Goal: Obtain resource: Download file/media

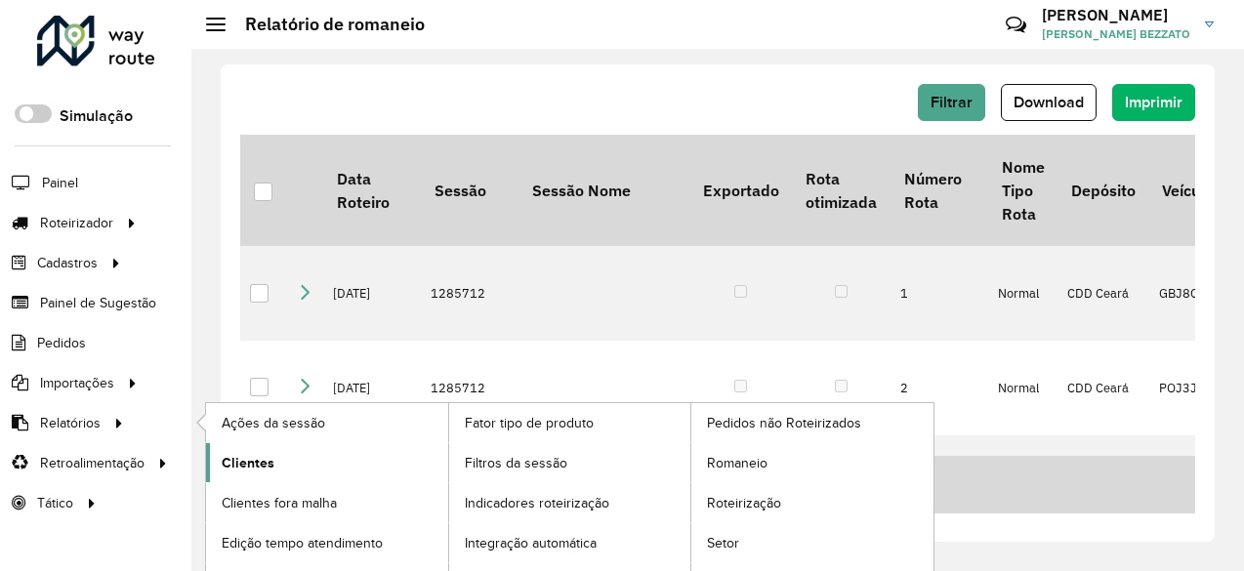
click at [270, 453] on span "Clientes" at bounding box center [248, 463] width 53 height 21
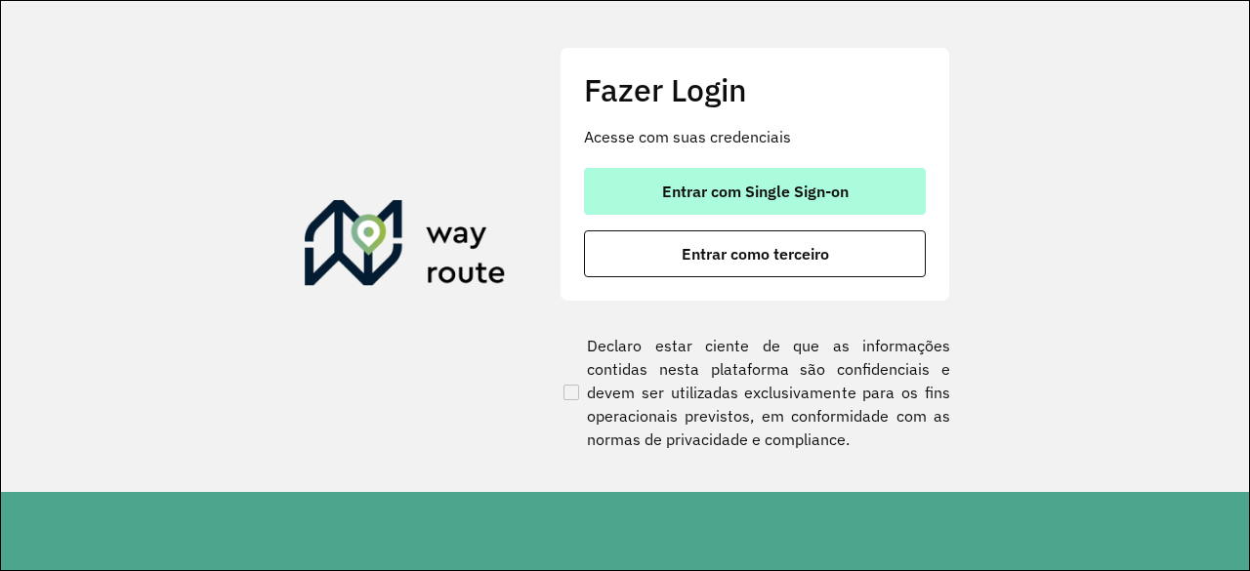
click at [758, 197] on span "Entrar com Single Sign-on" at bounding box center [755, 192] width 187 height 16
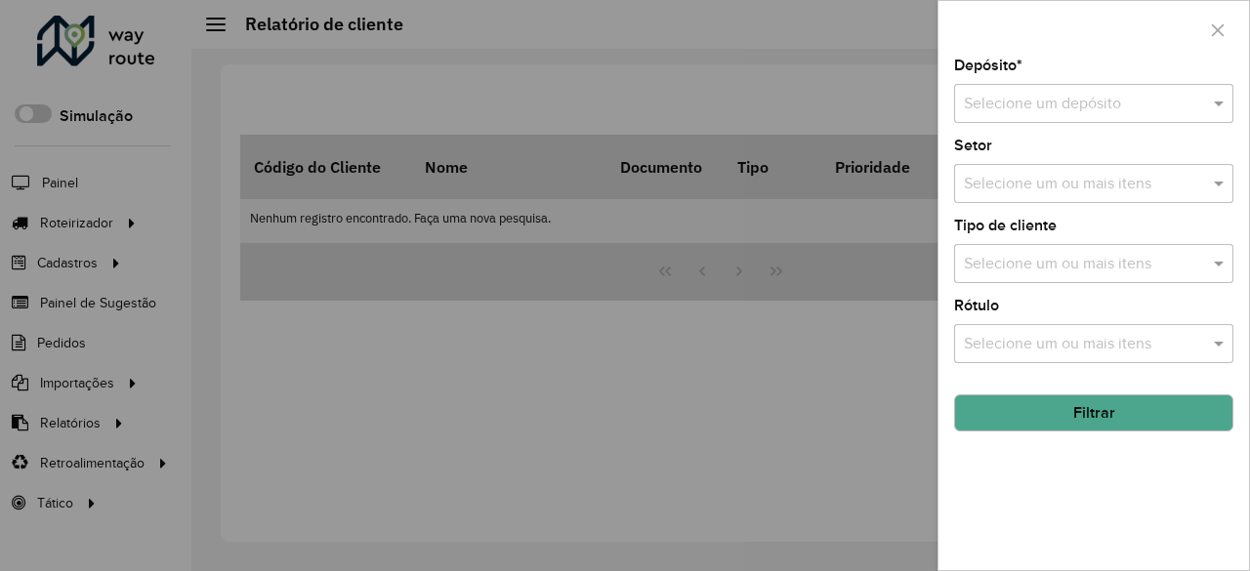
click at [95, 414] on div at bounding box center [625, 285] width 1250 height 571
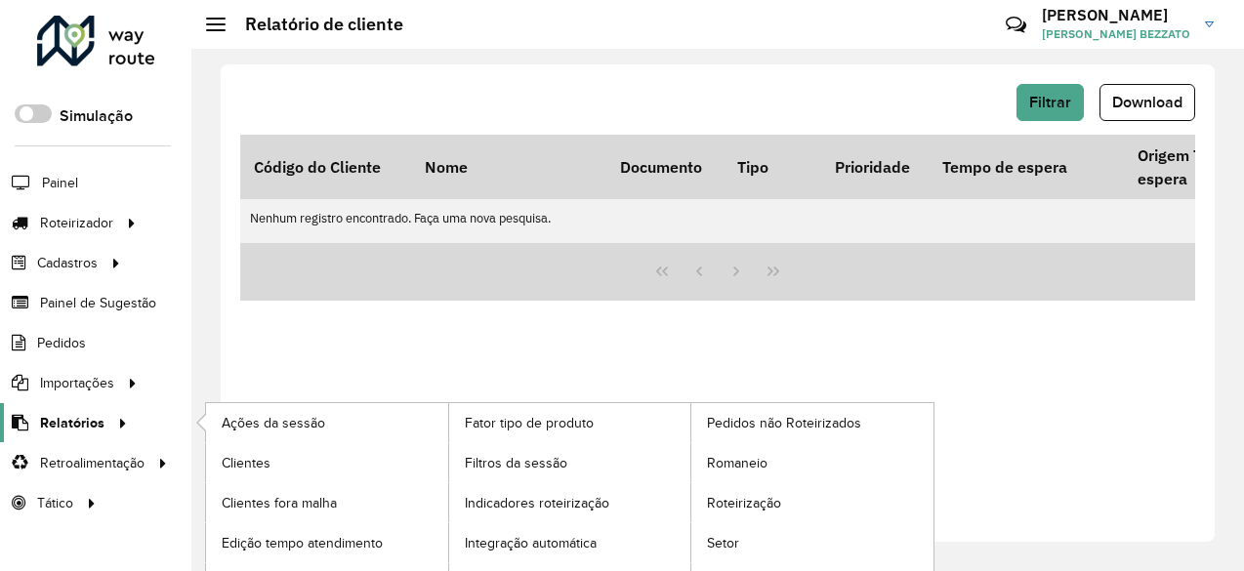
click at [74, 422] on span "Relatórios" at bounding box center [72, 423] width 64 height 21
click at [238, 460] on span "Clientes" at bounding box center [248, 463] width 53 height 21
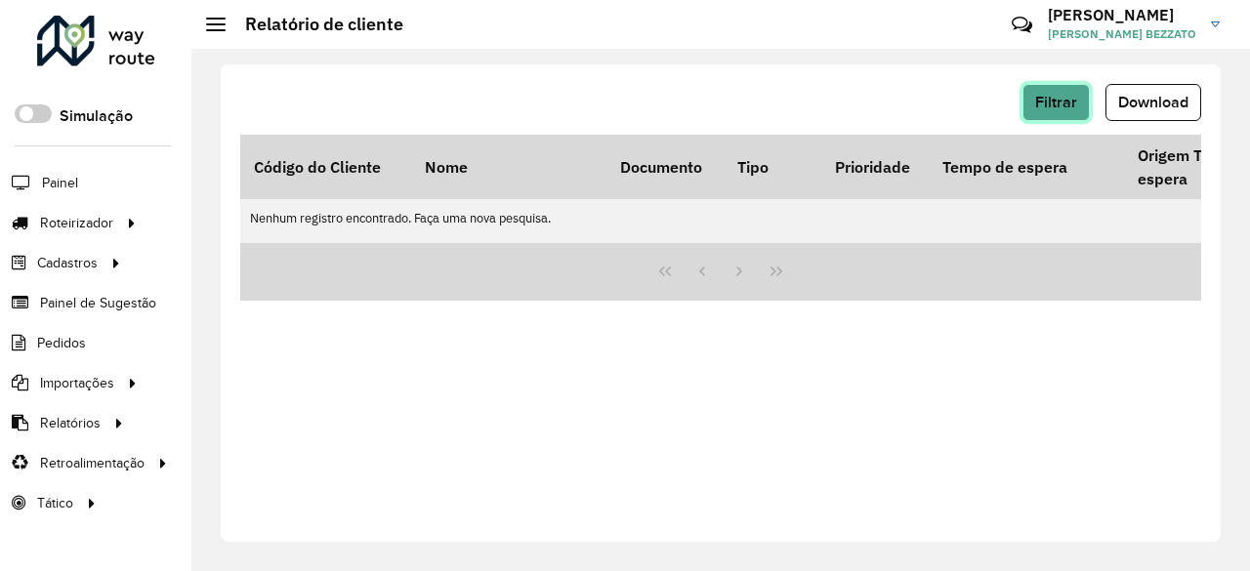
click at [1051, 112] on button "Filtrar" at bounding box center [1056, 102] width 67 height 37
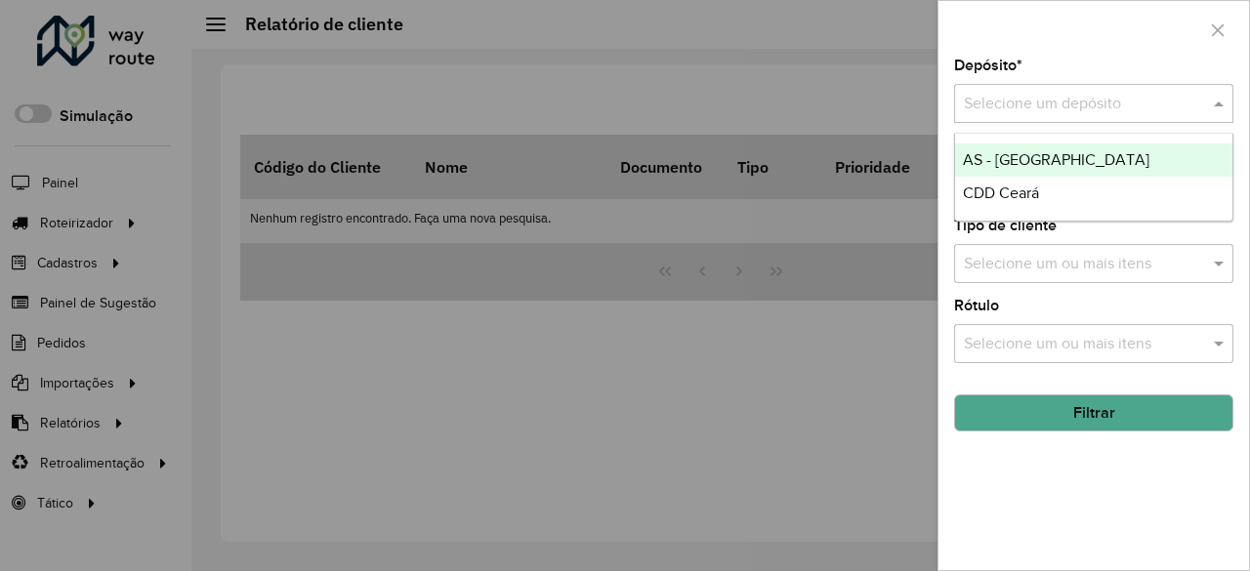
click at [1100, 110] on input "text" at bounding box center [1074, 104] width 221 height 23
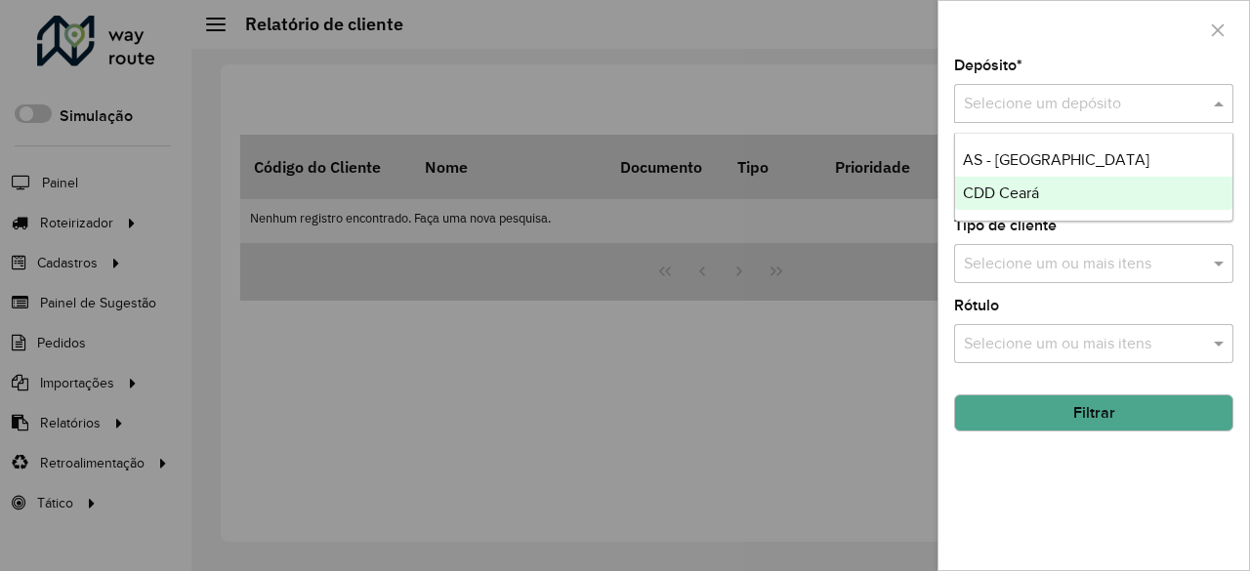
click at [1027, 183] on div "CDD Ceará" at bounding box center [1094, 193] width 278 height 33
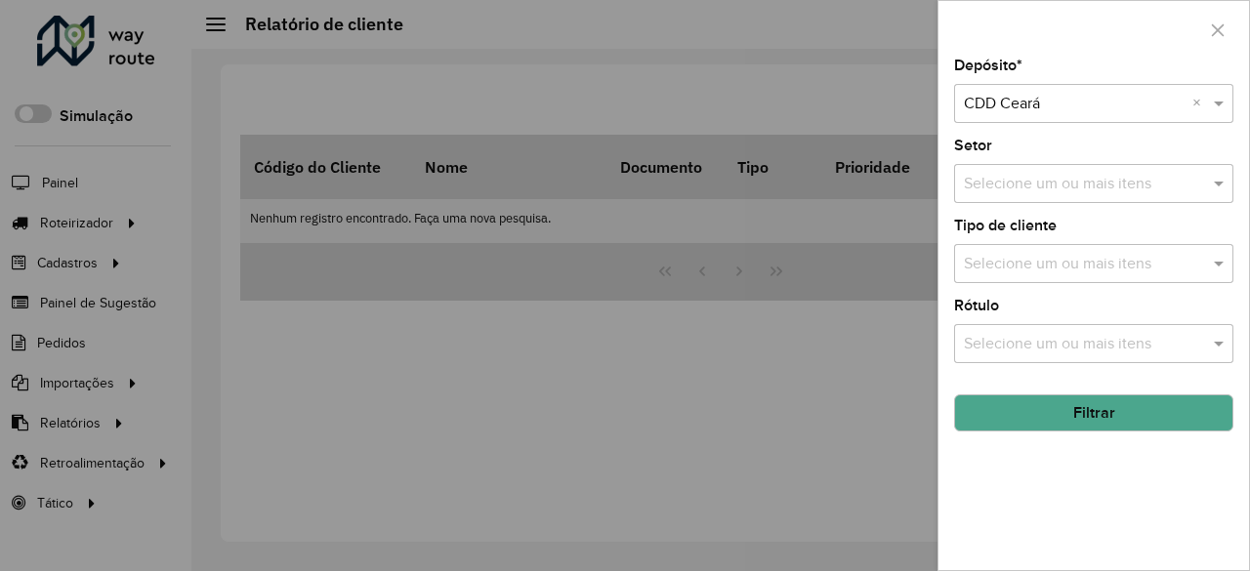
click at [1102, 109] on input "text" at bounding box center [1074, 104] width 221 height 23
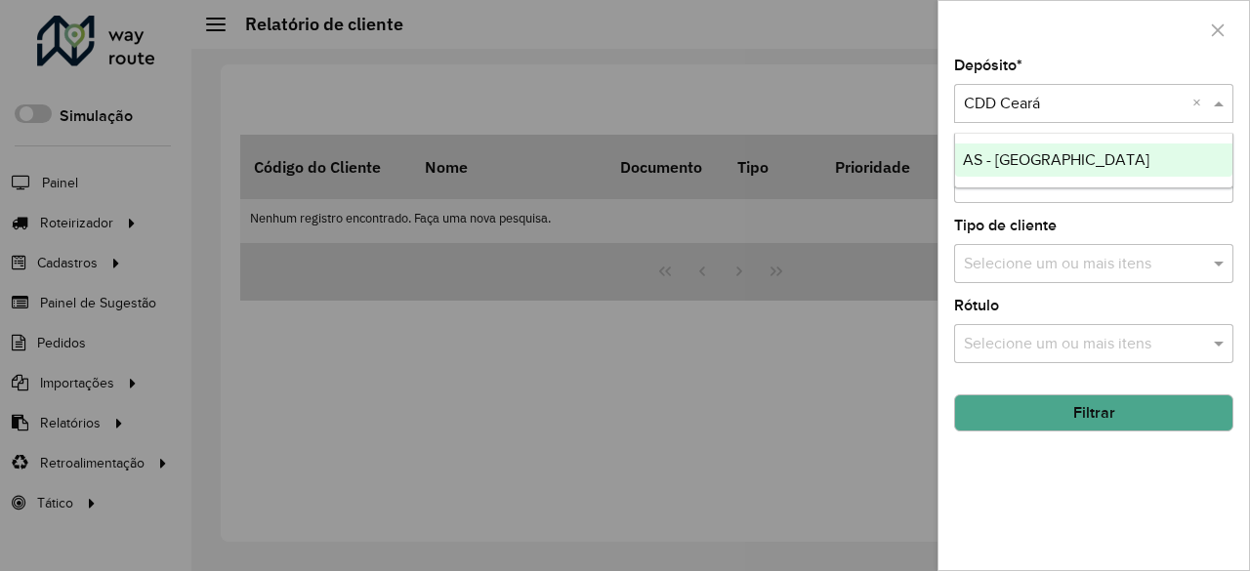
click at [1053, 152] on div "AS - Ceará" at bounding box center [1094, 160] width 278 height 33
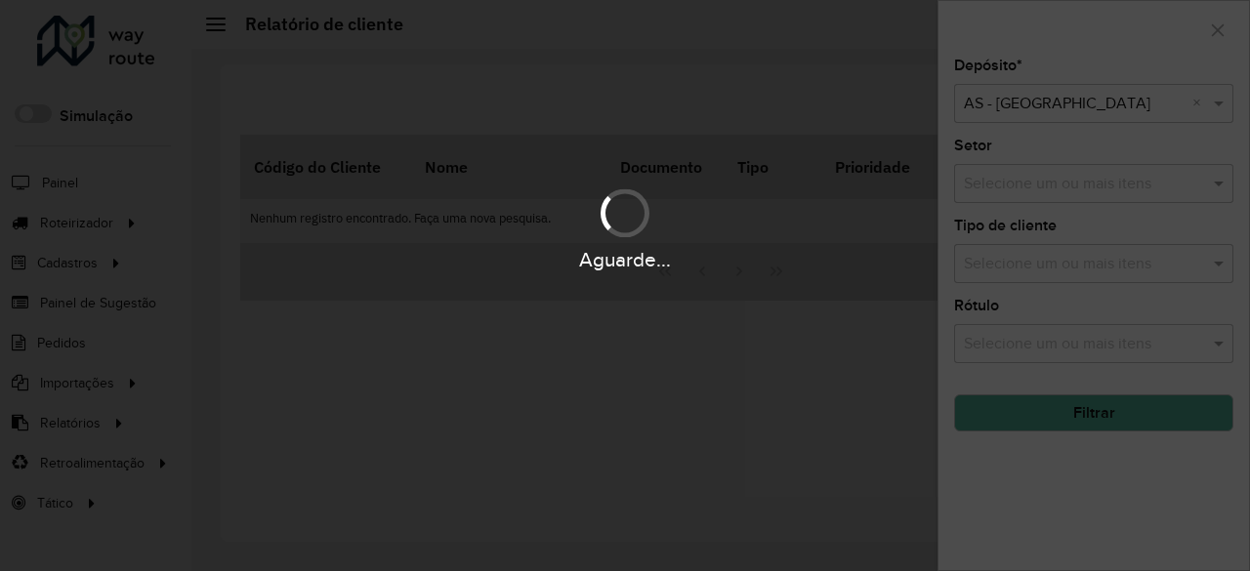
click at [1110, 105] on div "Aguarde..." at bounding box center [625, 285] width 1250 height 571
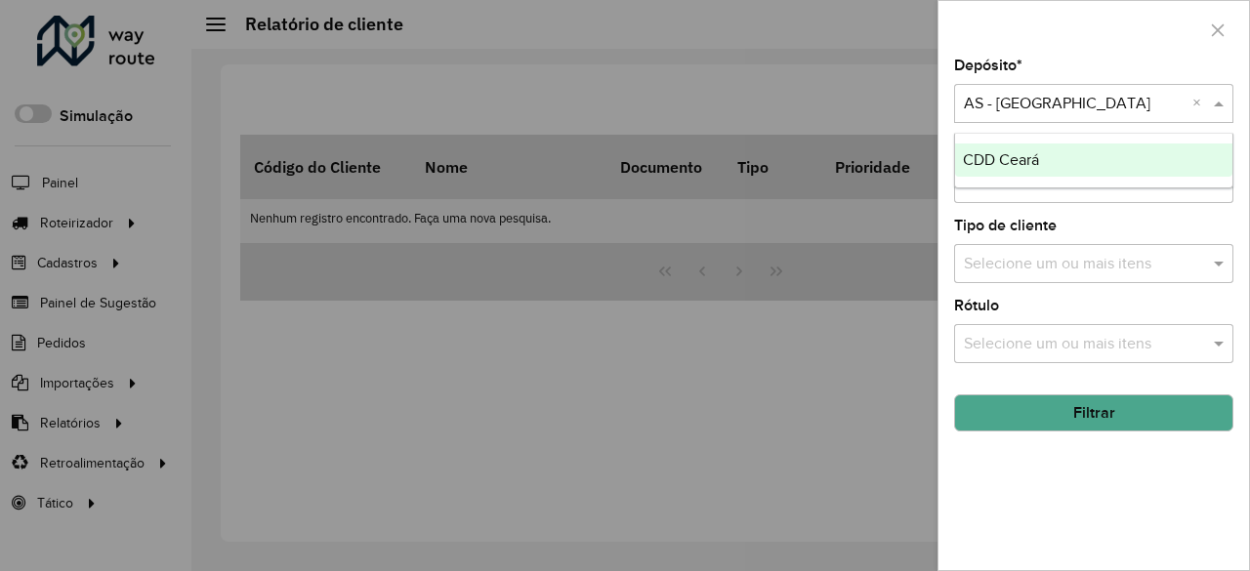
click at [1084, 105] on input "text" at bounding box center [1074, 104] width 221 height 23
click at [1049, 155] on div "CDD Ceará" at bounding box center [1094, 160] width 278 height 33
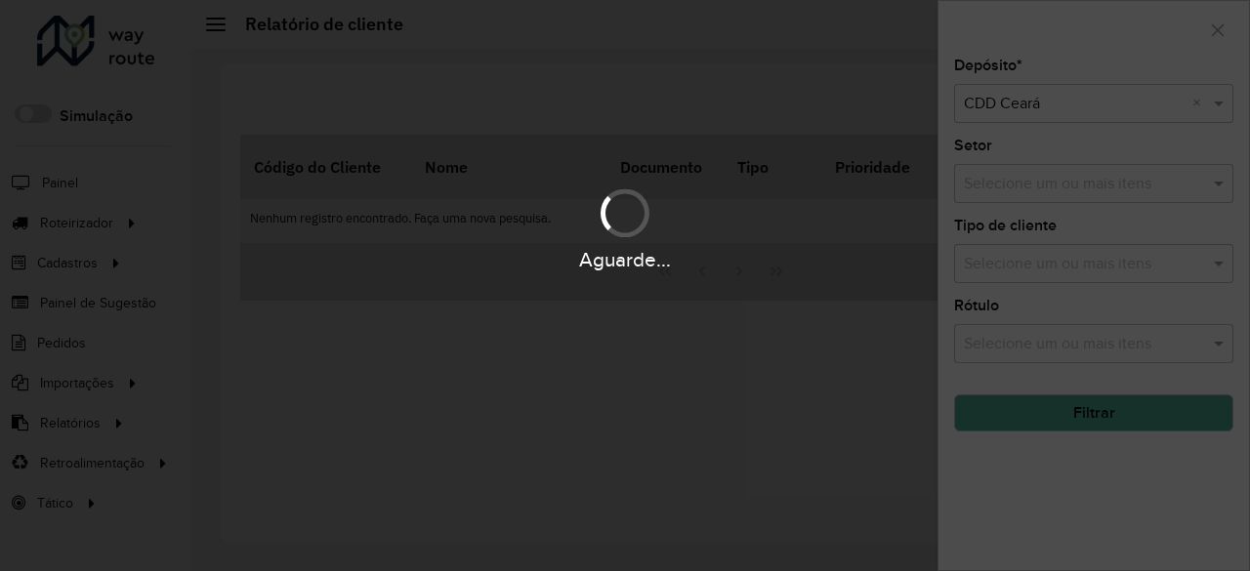
click at [1082, 439] on div "Aguarde..." at bounding box center [625, 285] width 1250 height 571
click at [1082, 417] on div "Aguarde..." at bounding box center [625, 285] width 1250 height 571
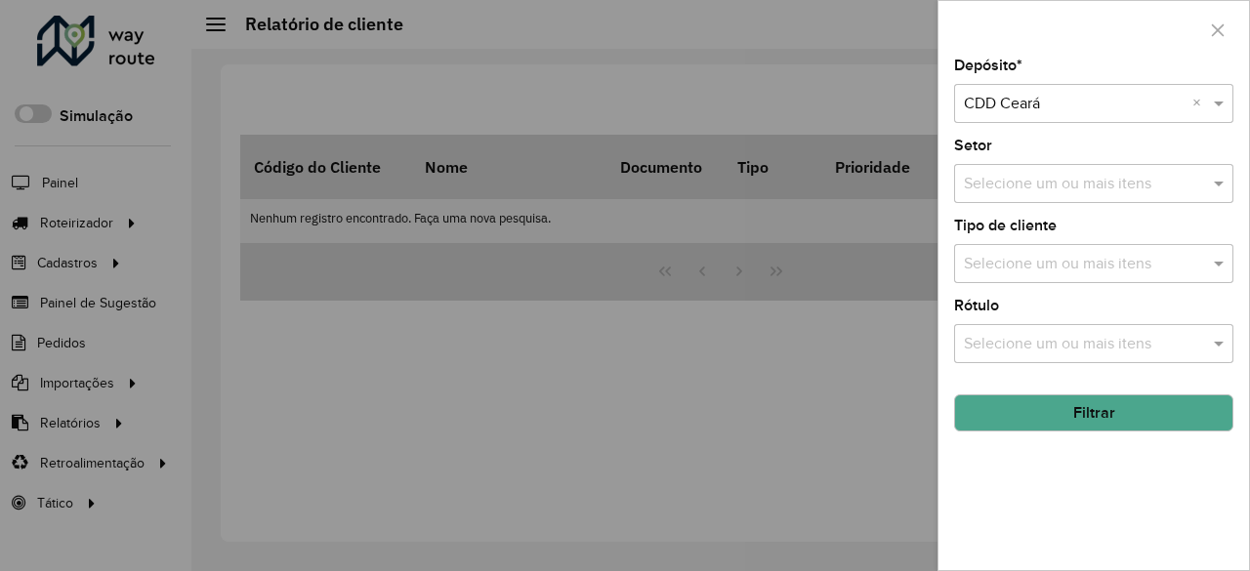
click at [1114, 413] on button "Filtrar" at bounding box center [1093, 413] width 279 height 37
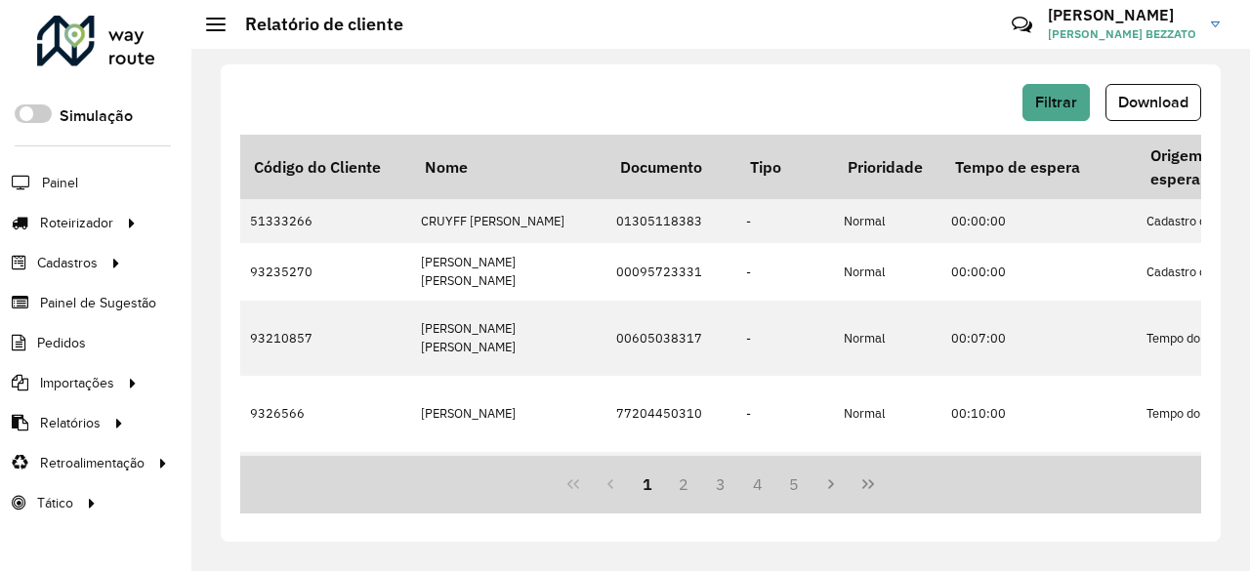
drag, startPoint x: 776, startPoint y: 89, endPoint x: 797, endPoint y: 93, distance: 21.8
click at [776, 89] on div "Filtrar Download" at bounding box center [720, 102] width 961 height 37
click at [1127, 103] on span "Download" at bounding box center [1153, 102] width 70 height 17
